Goal: Find specific page/section: Find specific page/section

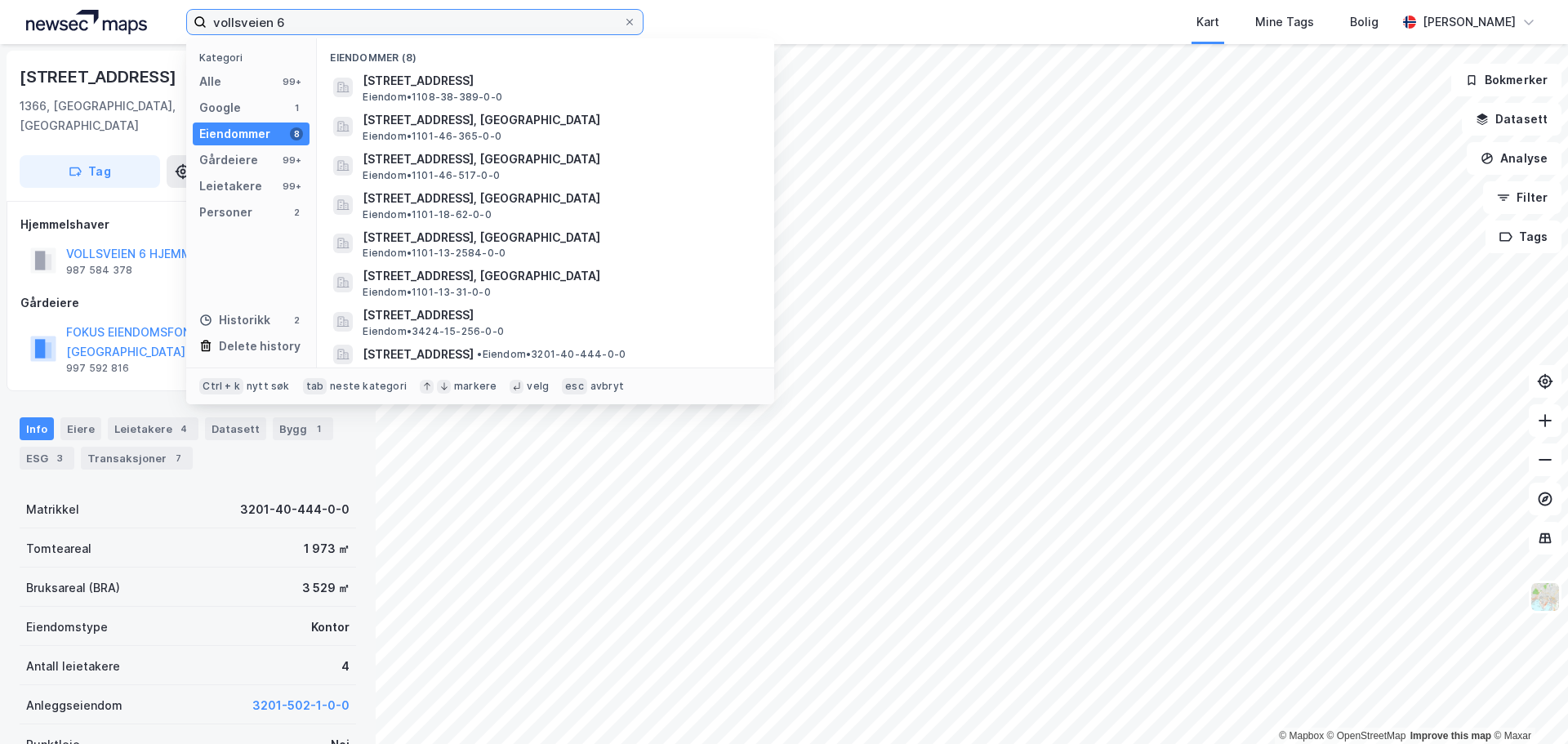
drag, startPoint x: 331, startPoint y: 19, endPoint x: 75, endPoint y: -5, distance: 257.1
click at [75, 0] on html "vollsveien 6 Kategori Alle 99+ Google 1 Eiendommer 8 Gårdeiere 99+ Leietakere 9…" at bounding box center [784, 372] width 1568 height 744
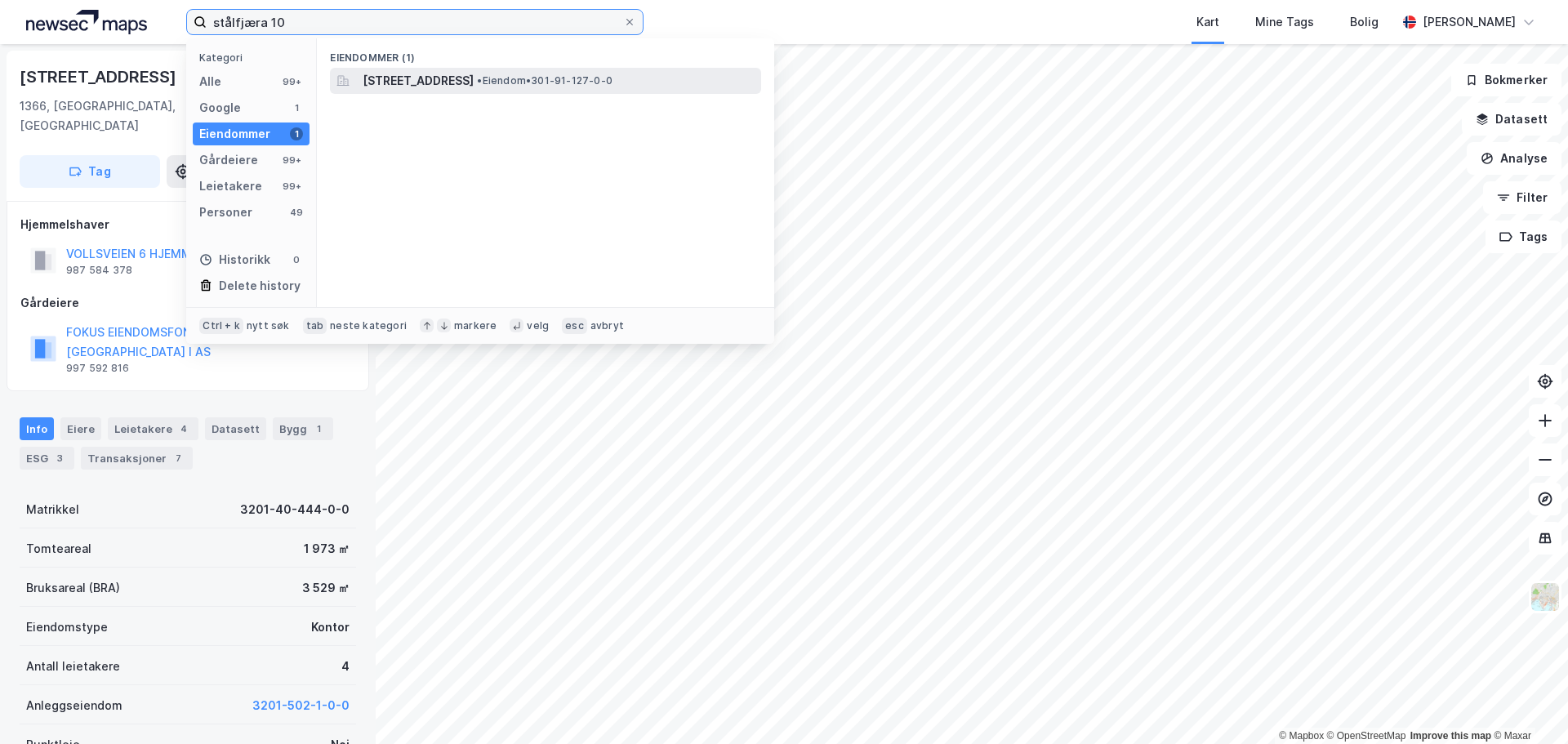
type input "stålfjæra 10"
click at [474, 80] on span "[STREET_ADDRESS]" at bounding box center [418, 80] width 111 height 19
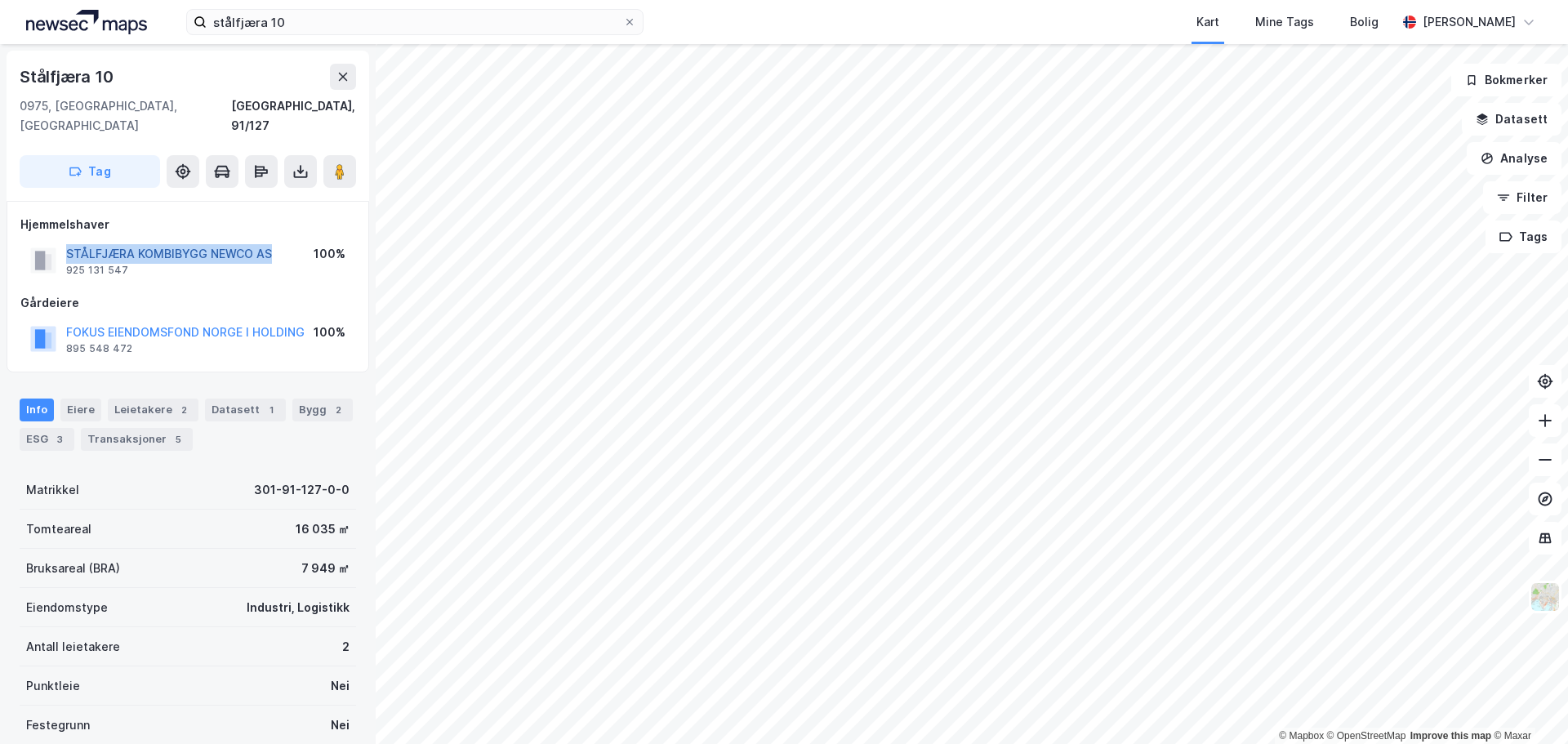
drag, startPoint x: 273, startPoint y: 238, endPoint x: 68, endPoint y: 230, distance: 205.2
click at [68, 241] on div "STÅLFJÆRA KOMBIBYGG NEWCO AS 925 131 547 100%" at bounding box center [187, 260] width 335 height 40
copy button "STÅLFJÆRA KOMBIBYGG NEWCO AS"
